Goal: Check status: Check status

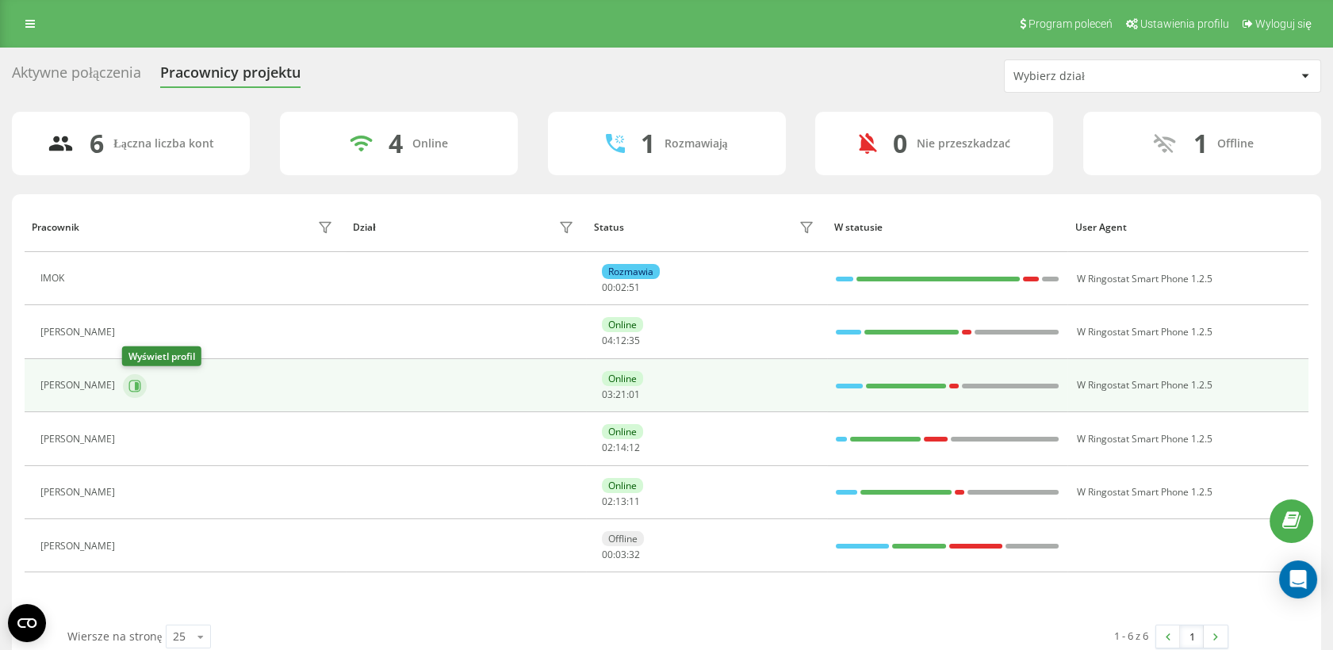
click at [137, 384] on icon at bounding box center [137, 385] width 4 height 8
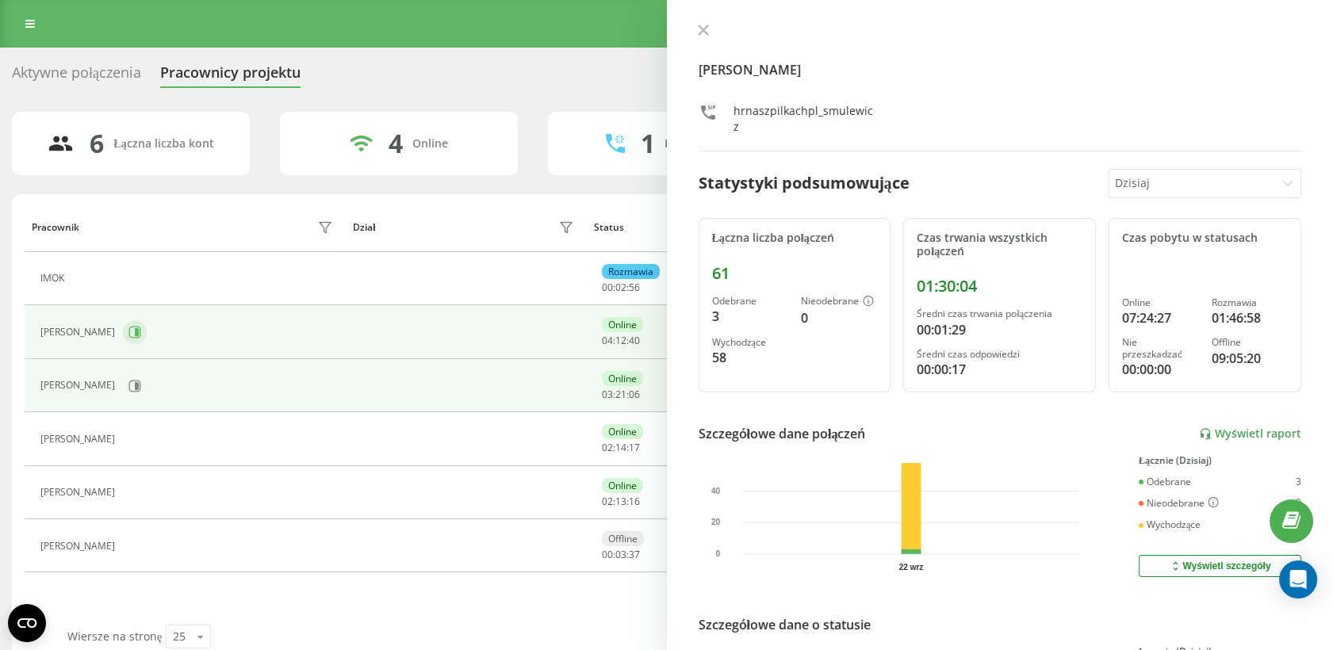
click at [135, 328] on icon at bounding box center [137, 332] width 4 height 8
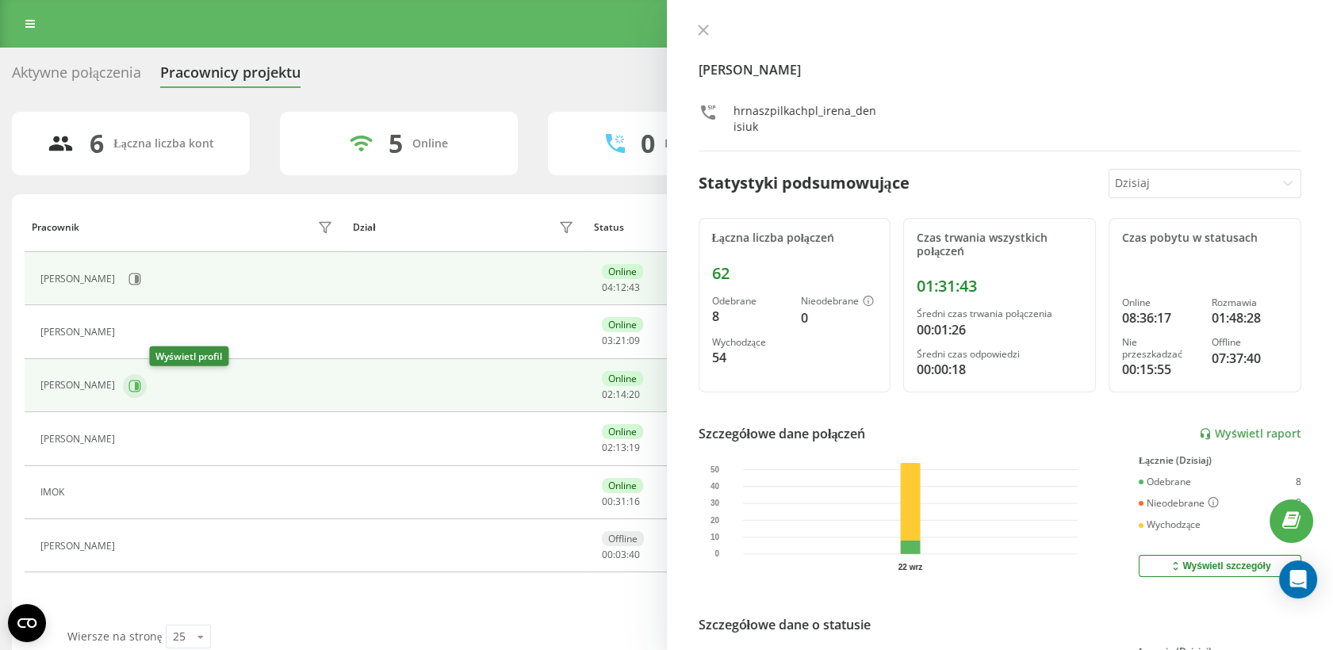
click at [139, 384] on icon at bounding box center [137, 385] width 4 height 8
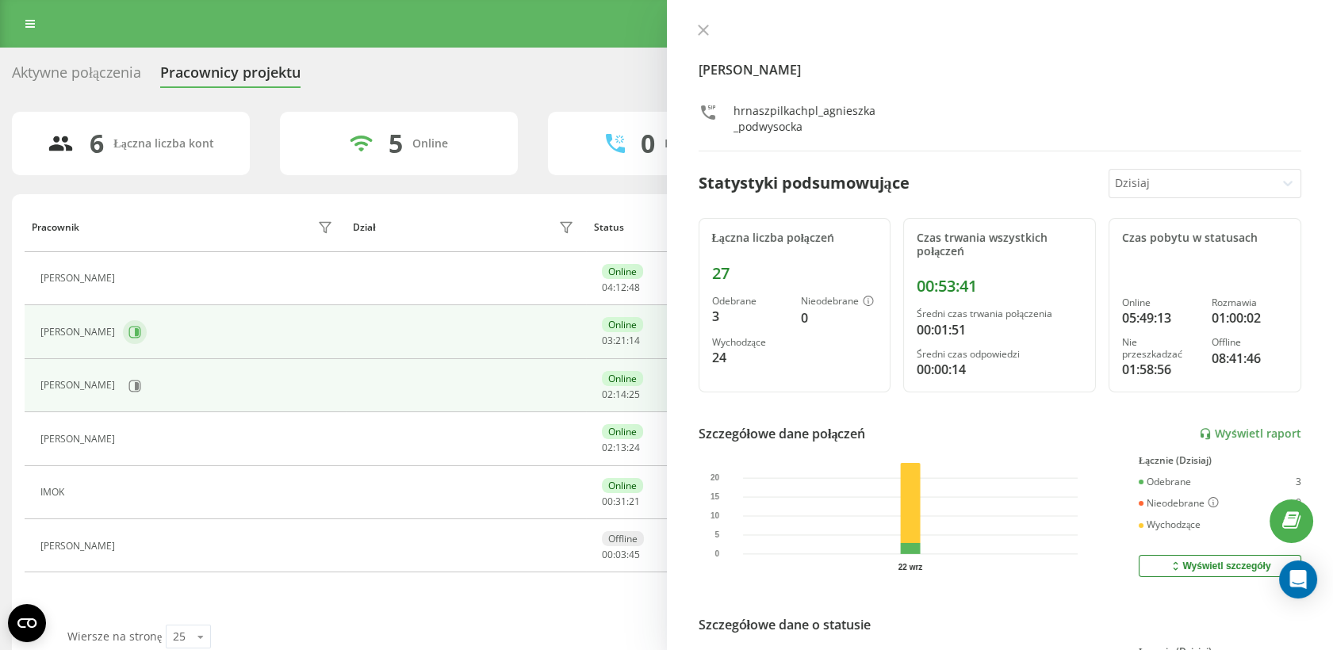
click at [128, 333] on icon at bounding box center [134, 332] width 13 height 13
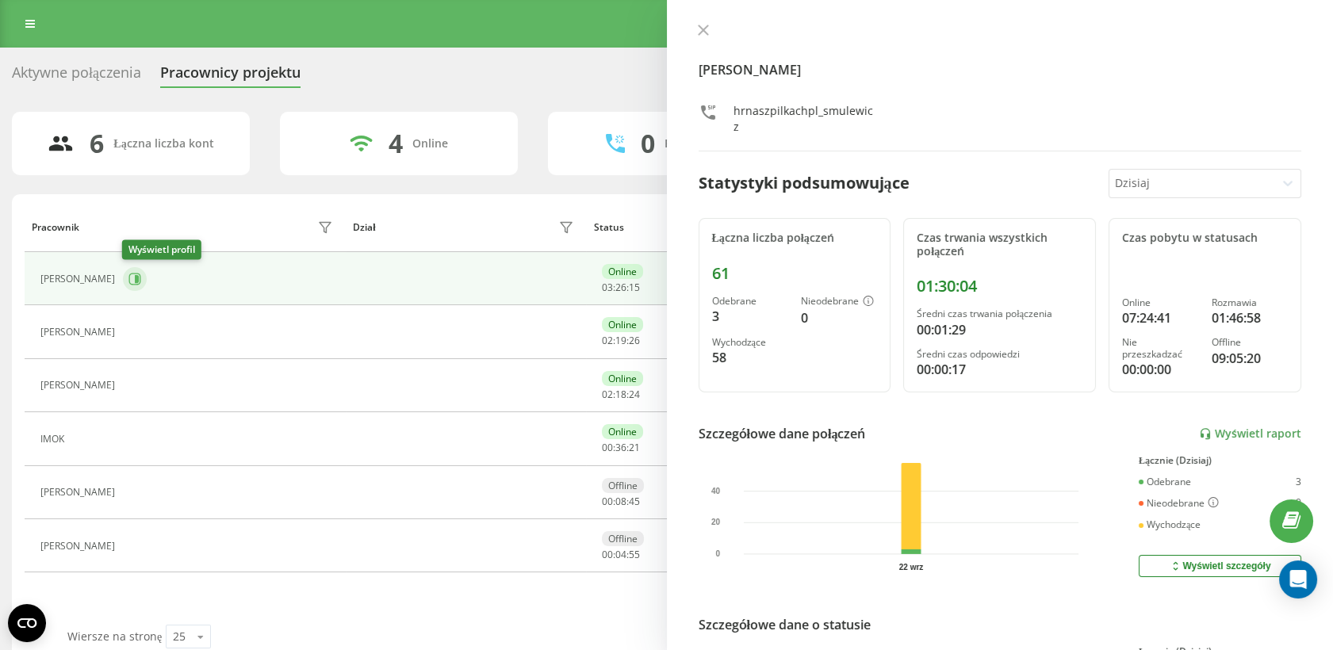
click at [137, 281] on icon at bounding box center [137, 279] width 4 height 8
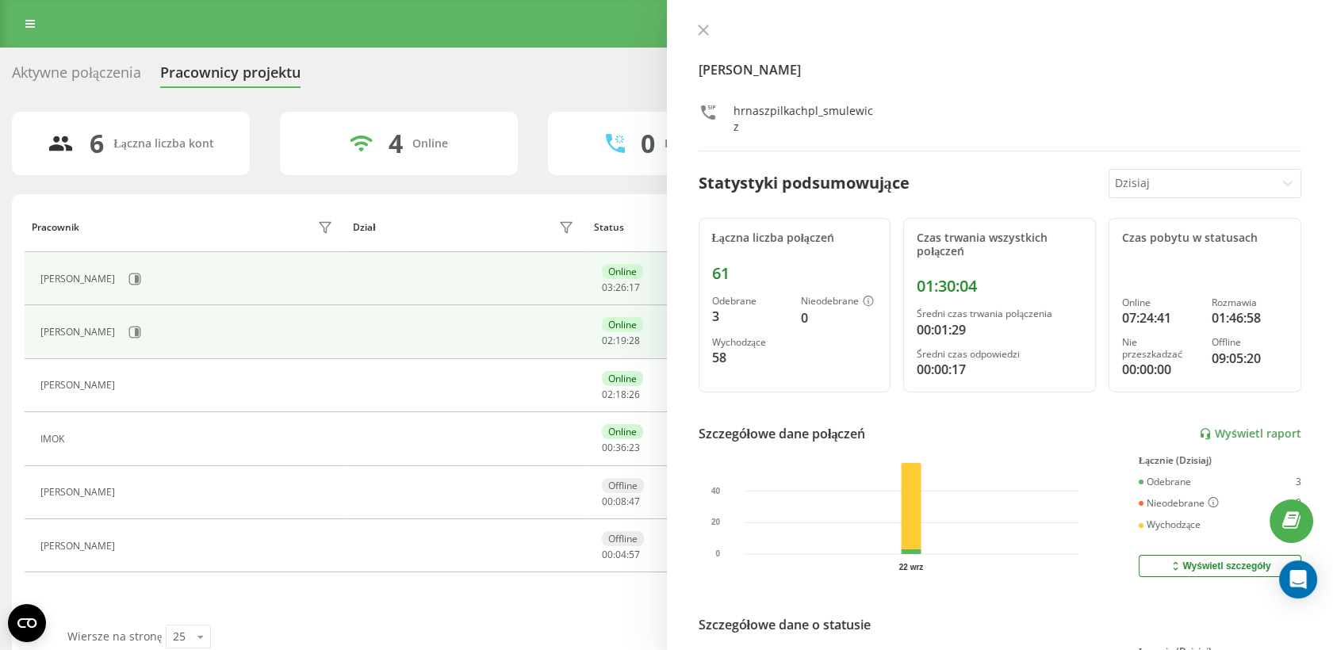
click at [144, 317] on td "[PERSON_NAME]" at bounding box center [185, 331] width 321 height 53
click at [141, 327] on icon at bounding box center [134, 332] width 13 height 13
click at [142, 287] on div "[PERSON_NAME]" at bounding box center [188, 279] width 296 height 27
click at [135, 281] on icon at bounding box center [137, 279] width 4 height 8
